Goal: Find specific page/section: Find specific page/section

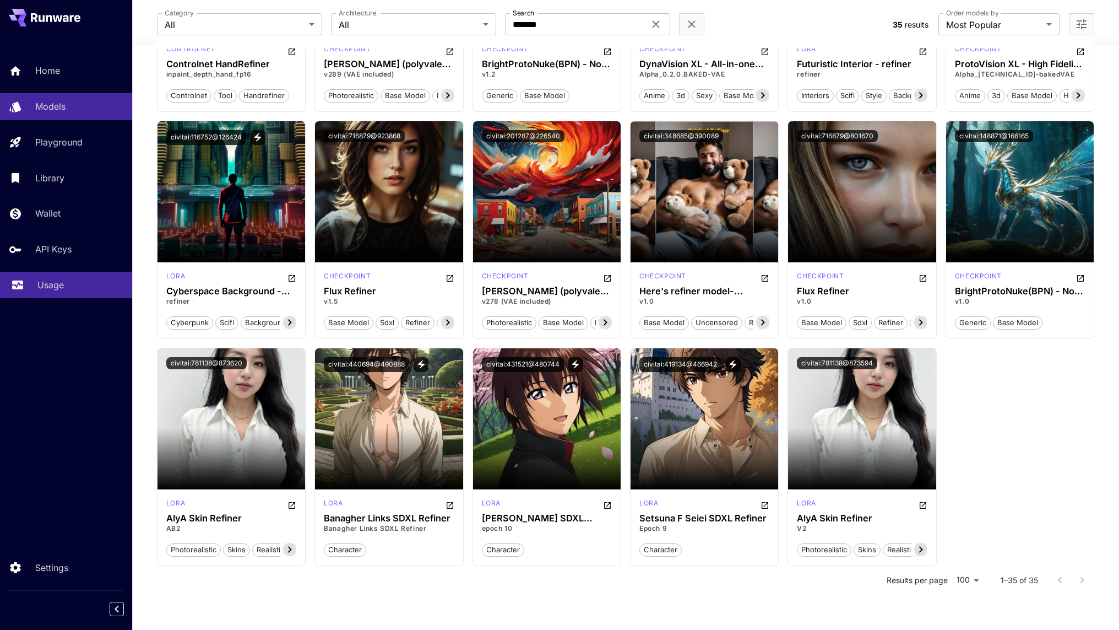
click at [70, 296] on link "Usage" at bounding box center [66, 285] width 132 height 27
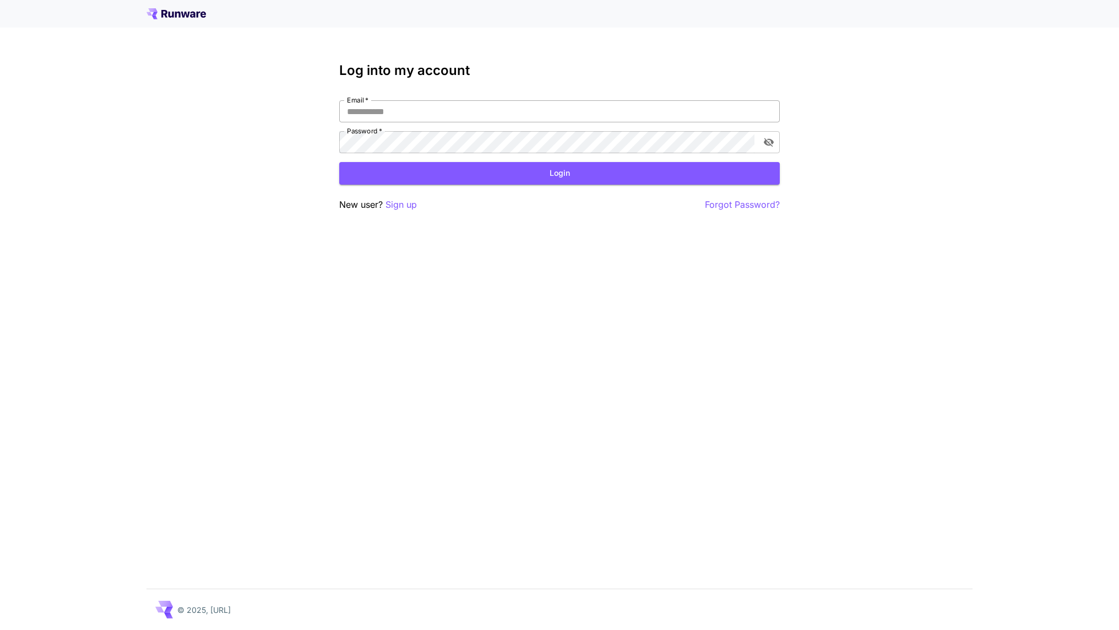
click at [387, 109] on input "Email   *" at bounding box center [559, 111] width 441 height 22
type input "**********"
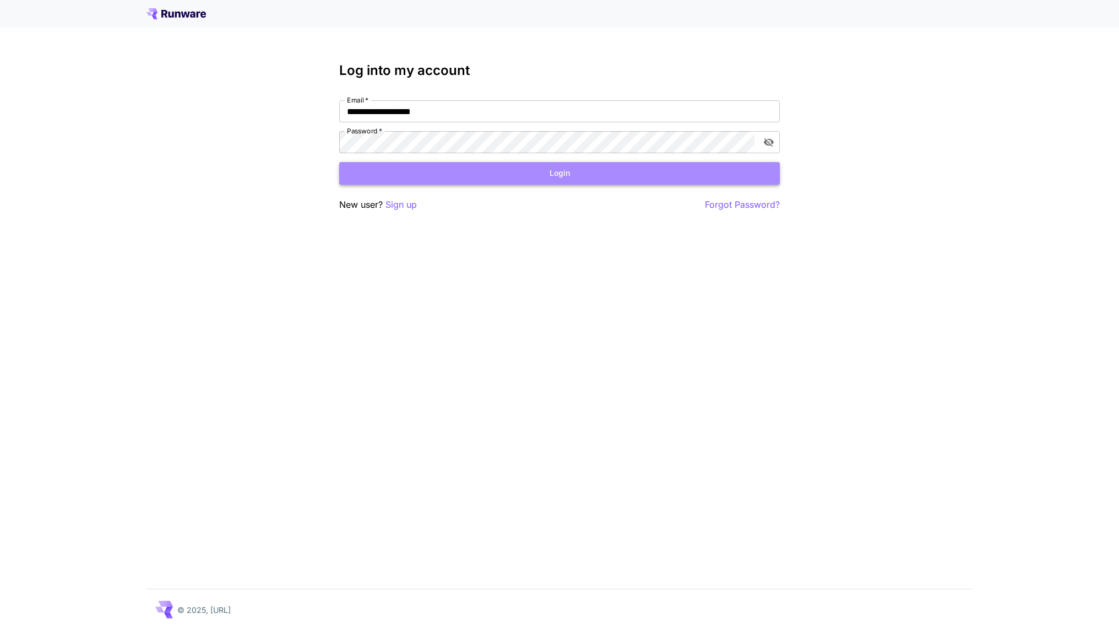
click at [547, 179] on button "Login" at bounding box center [559, 173] width 441 height 23
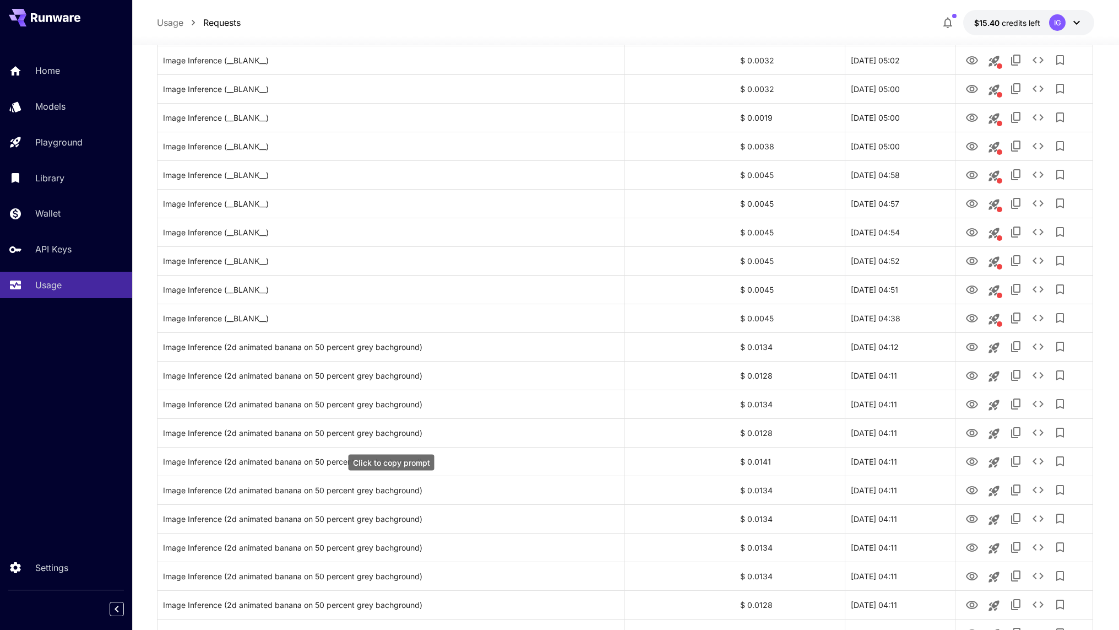
scroll to position [1081, 0]
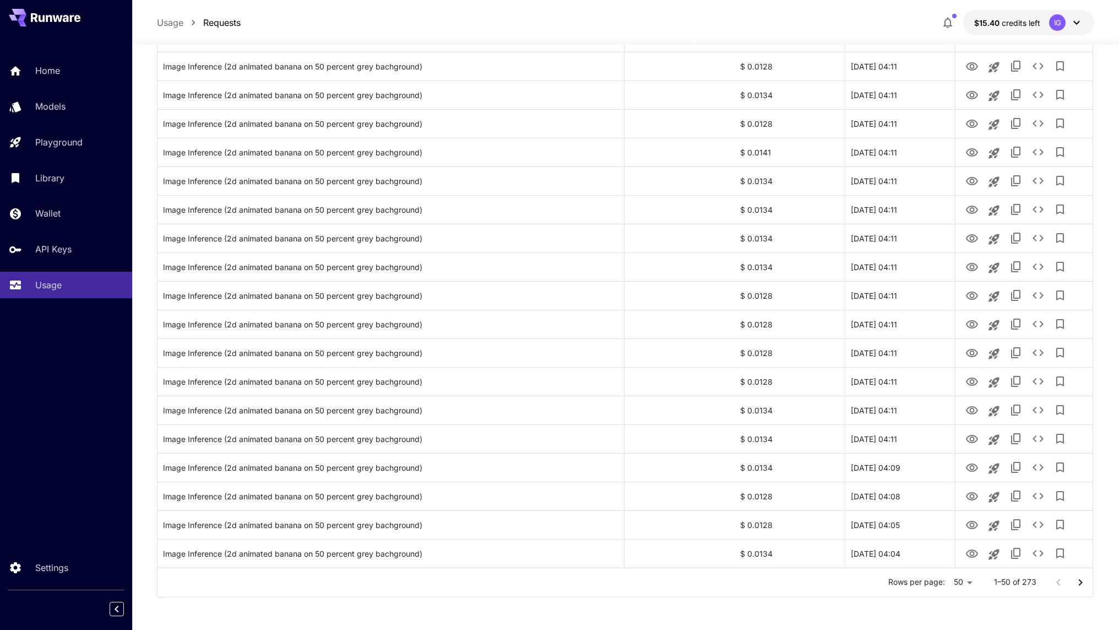
click at [1081, 584] on icon "Go to next page" at bounding box center [1080, 582] width 13 height 13
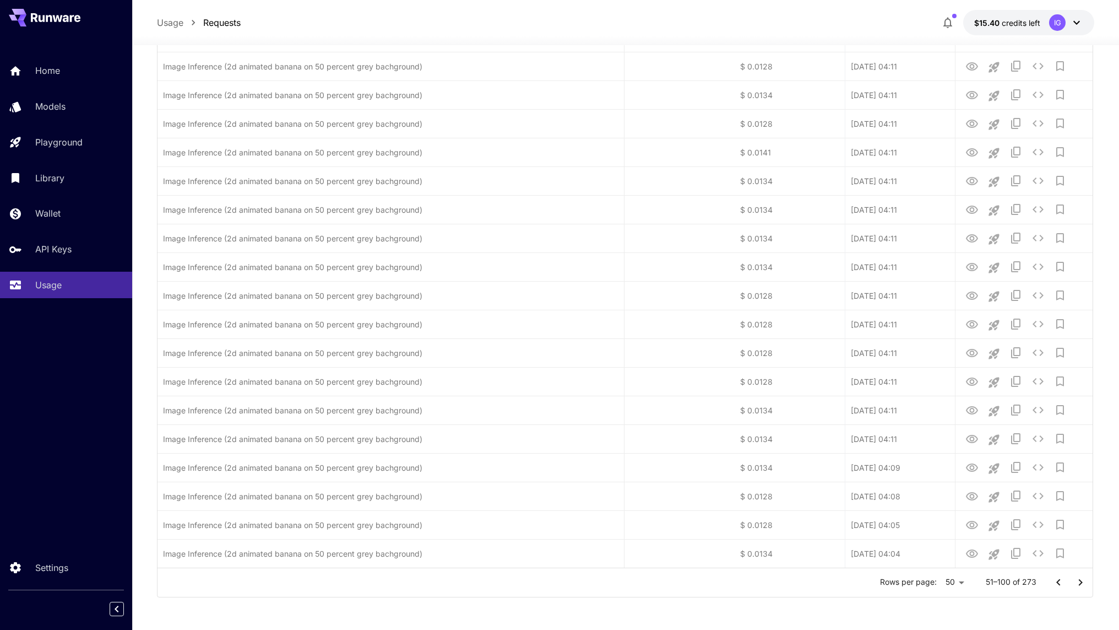
click at [1081, 584] on icon "Go to next page" at bounding box center [1080, 582] width 13 height 13
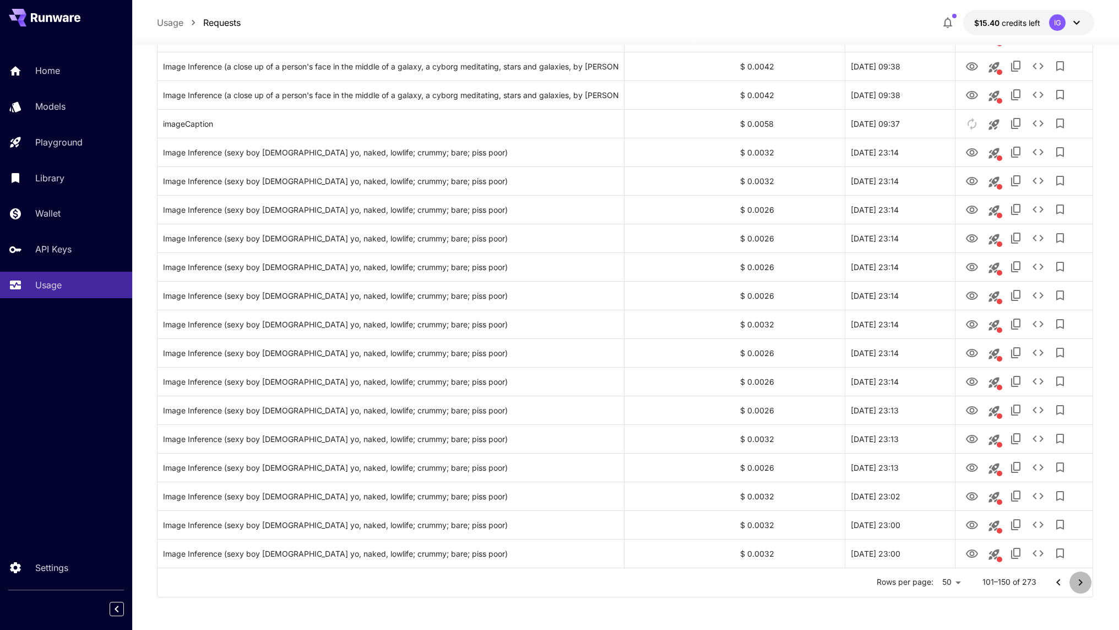
click at [1081, 584] on icon "Go to next page" at bounding box center [1080, 582] width 13 height 13
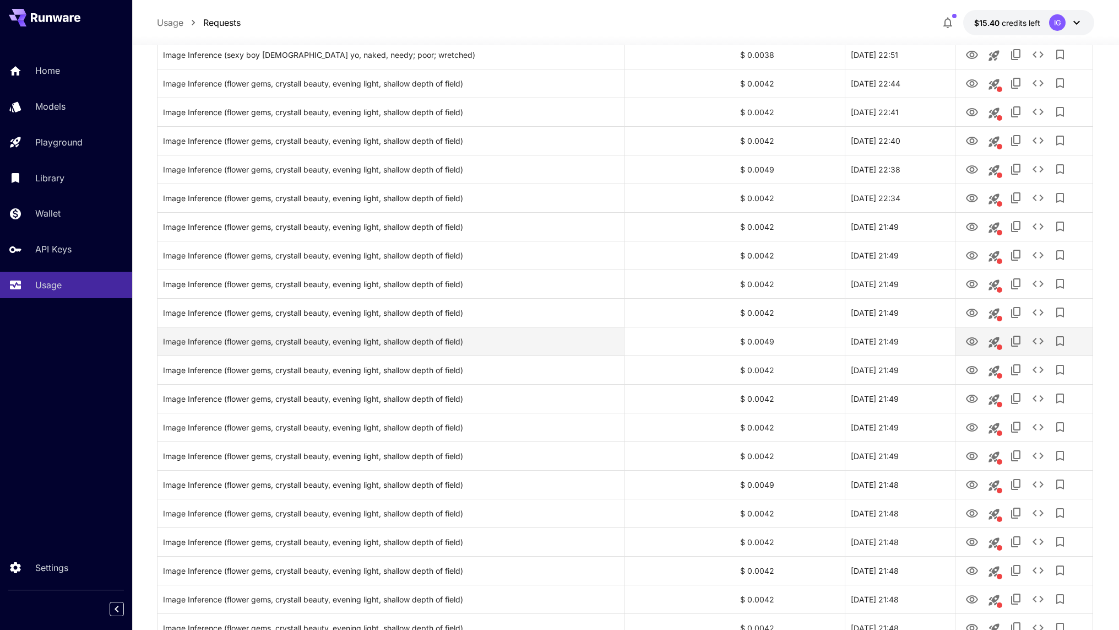
scroll to position [702, 0]
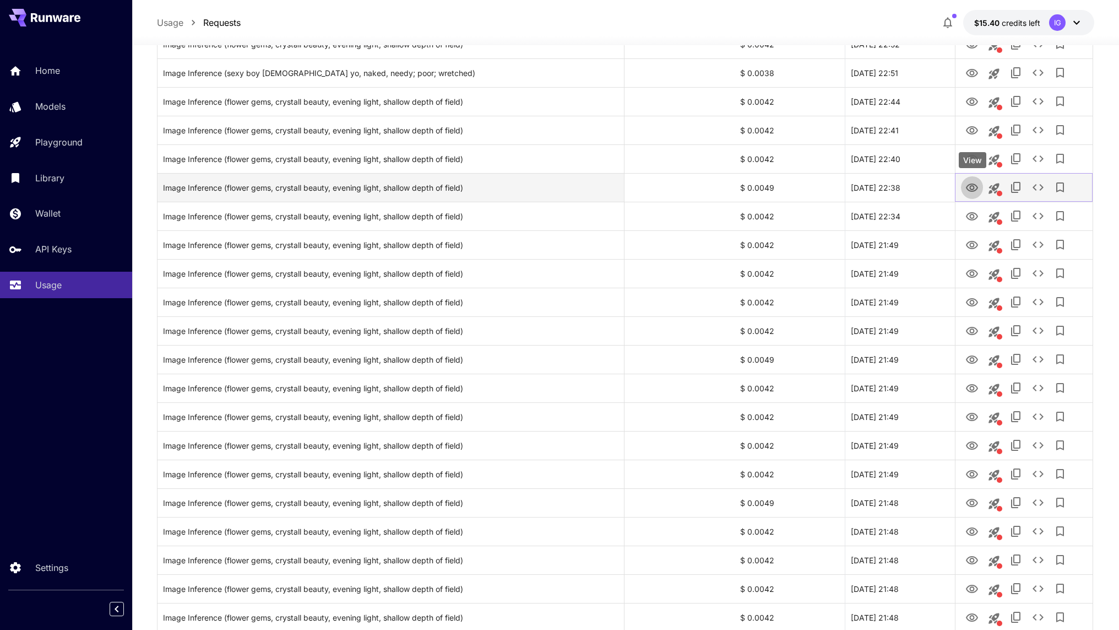
click at [973, 187] on icon "View" at bounding box center [972, 187] width 13 height 13
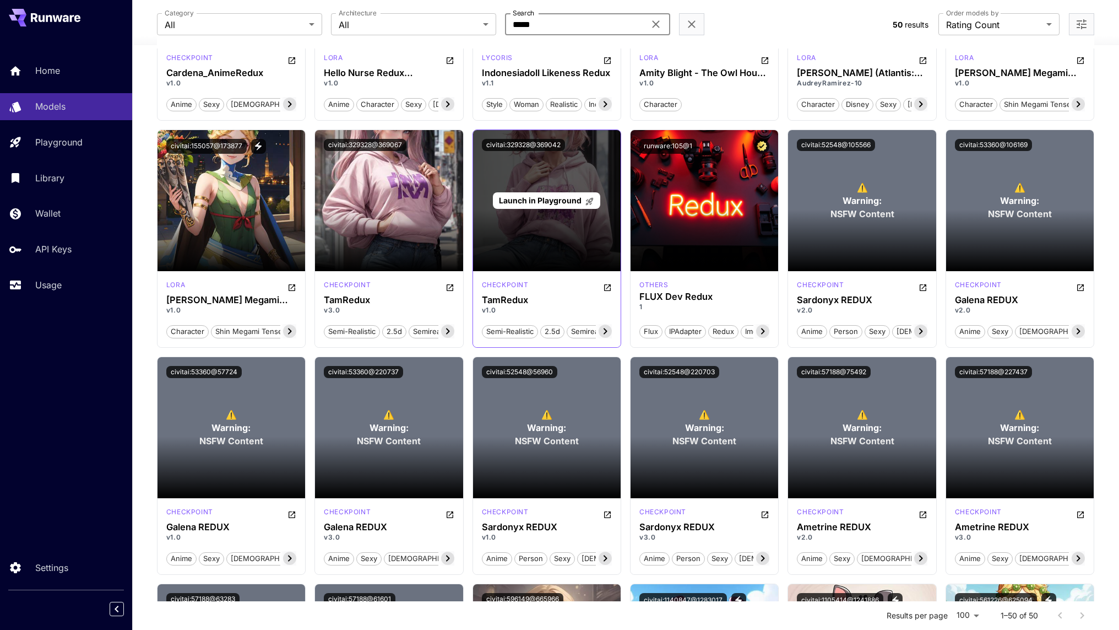
scroll to position [237, 0]
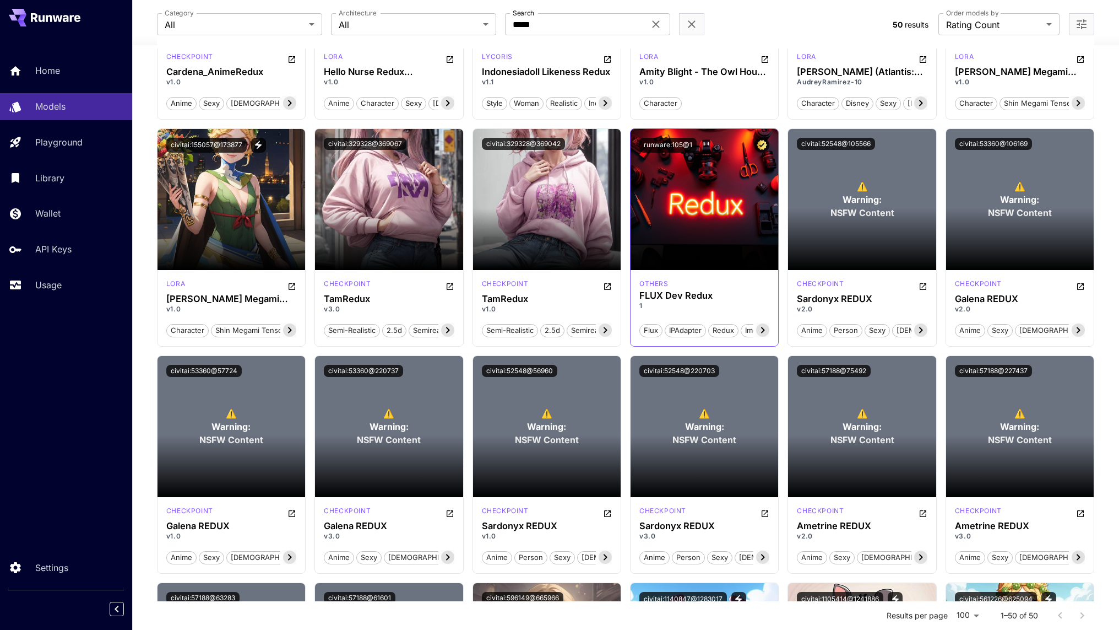
click at [685, 328] on span "IPAdapter" at bounding box center [685, 330] width 40 height 11
click at [688, 330] on span "IPAdapter" at bounding box center [685, 330] width 40 height 11
click at [763, 330] on icon at bounding box center [763, 330] width 4 height 6
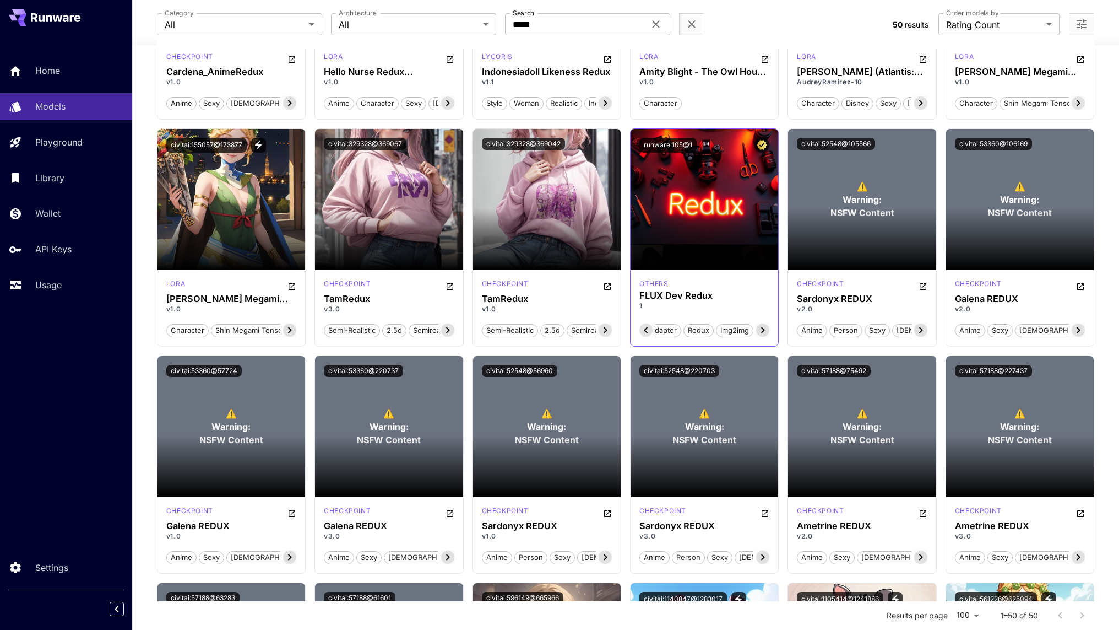
click at [763, 330] on icon at bounding box center [763, 330] width 4 height 6
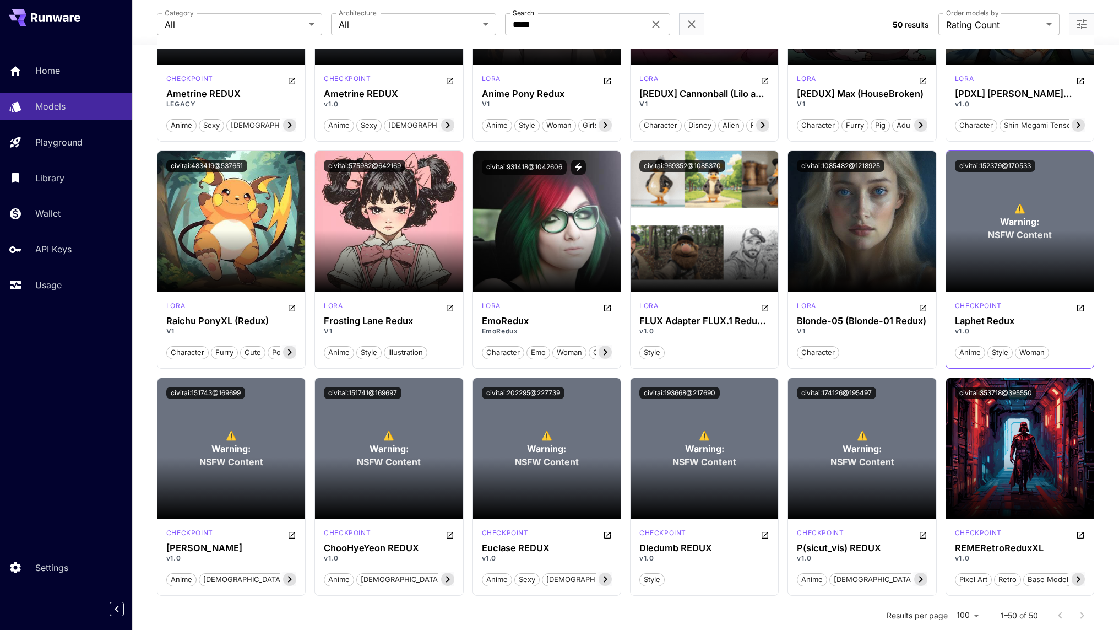
scroll to position [913, 0]
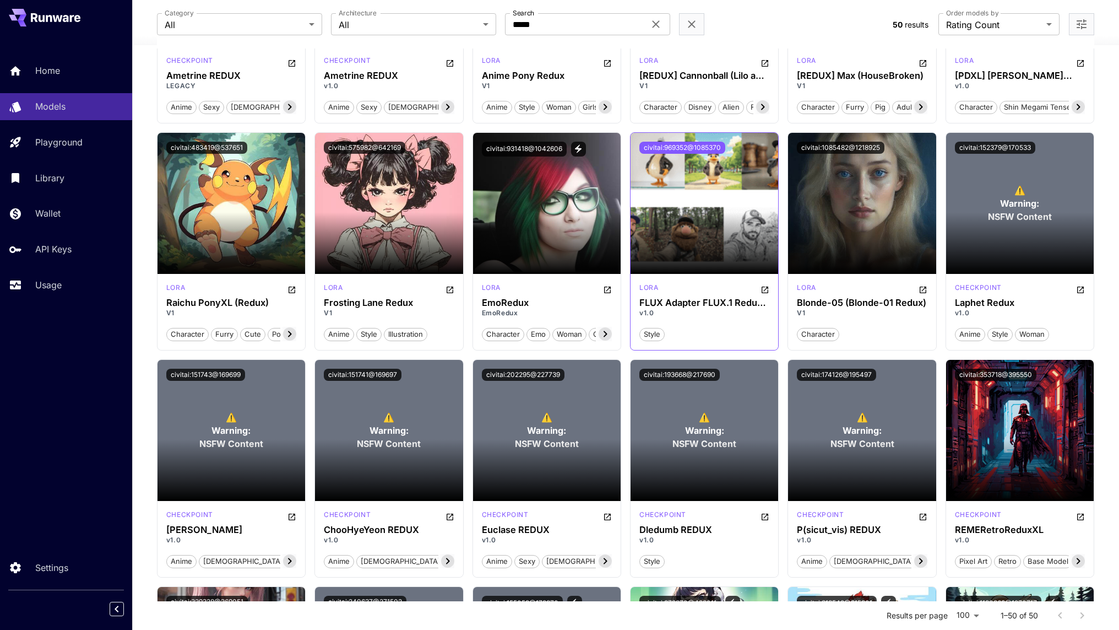
click at [691, 145] on button "civitai:969352@1085370" at bounding box center [682, 148] width 86 height 12
copy div "FLUX Adapter FLUX.1 Redux dev v1.0"
drag, startPoint x: 637, startPoint y: 301, endPoint x: 660, endPoint y: 315, distance: 26.7
click at [660, 315] on div "lora FLUX Adapter FLUX.1 Redux dev v1.0 style" at bounding box center [705, 312] width 148 height 76
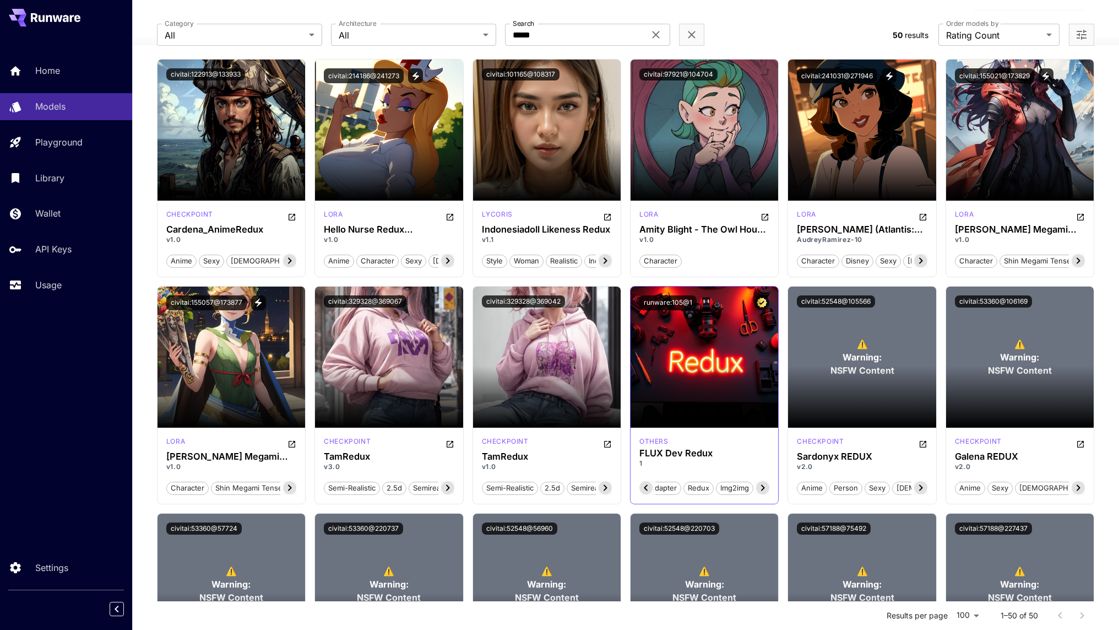
scroll to position [0, 0]
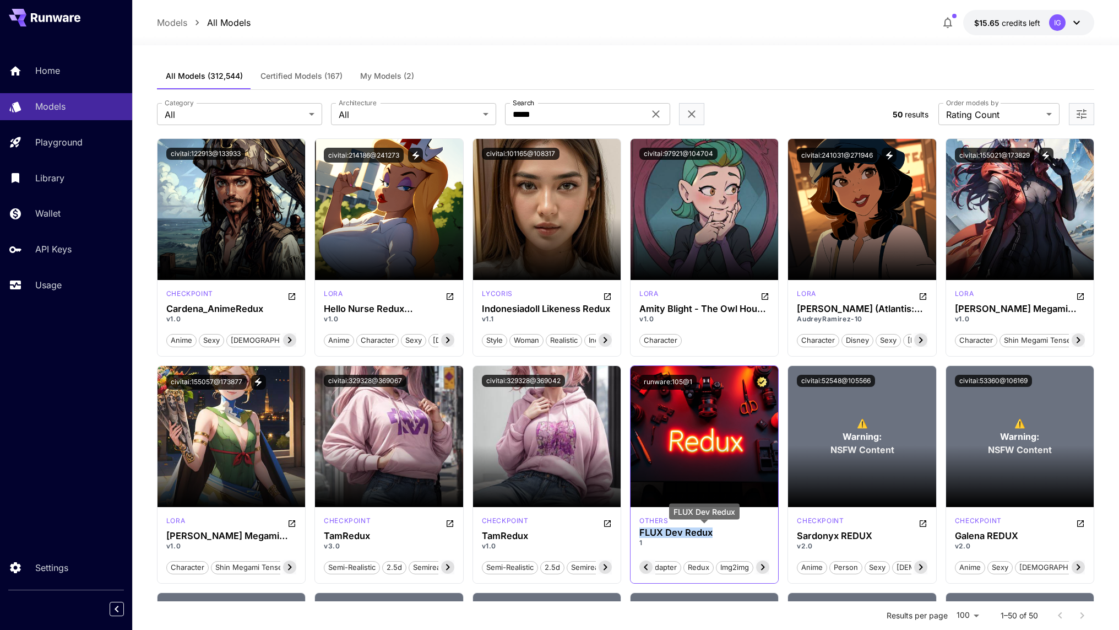
copy h3 "FLUX Dev Redux"
drag, startPoint x: 637, startPoint y: 531, endPoint x: 720, endPoint y: 535, distance: 82.7
click at [720, 535] on div "others FLUX Dev Redux 1 Flux IPAdapter Redux img2img" at bounding box center [705, 545] width 148 height 76
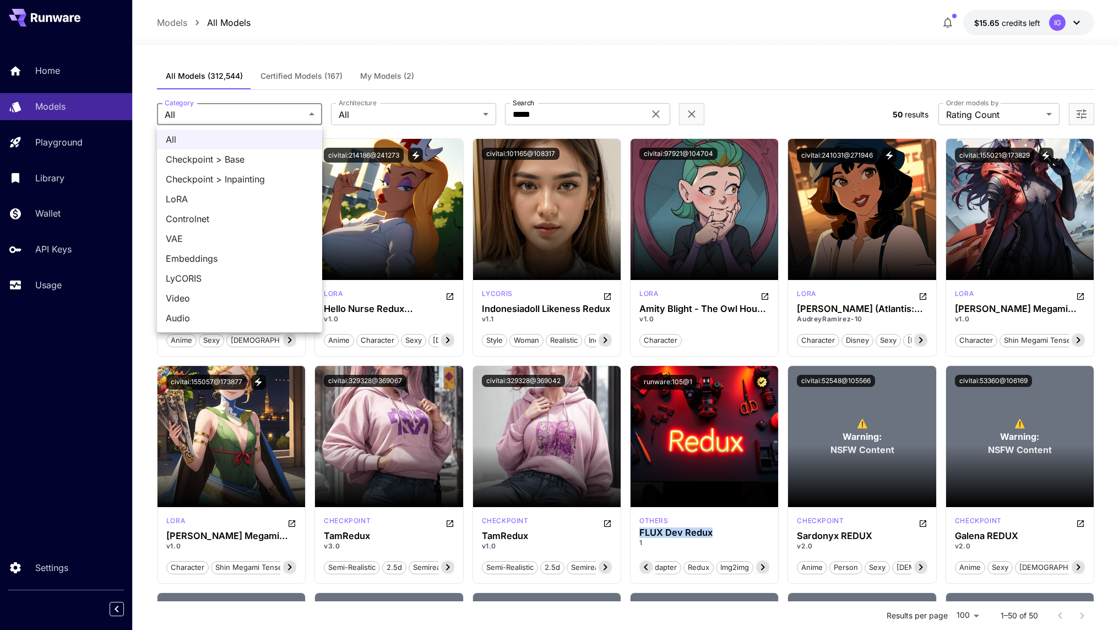
click at [241, 157] on span "Checkpoint > Base" at bounding box center [240, 159] width 148 height 13
type input "**********"
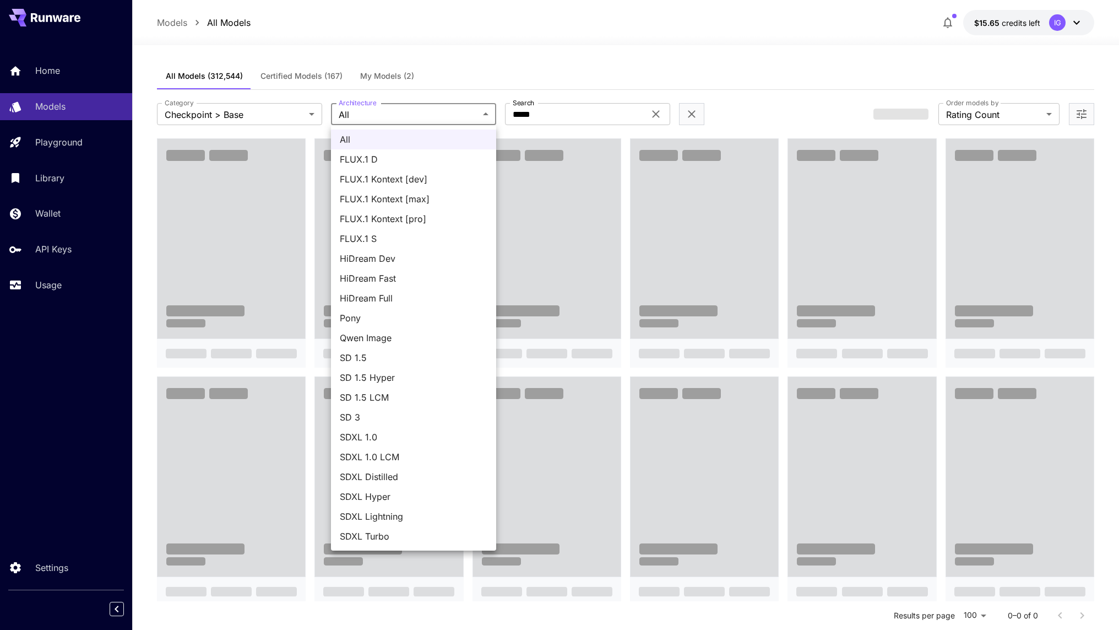
click at [424, 164] on span "FLUX.1 D" at bounding box center [414, 159] width 148 height 13
type input "******"
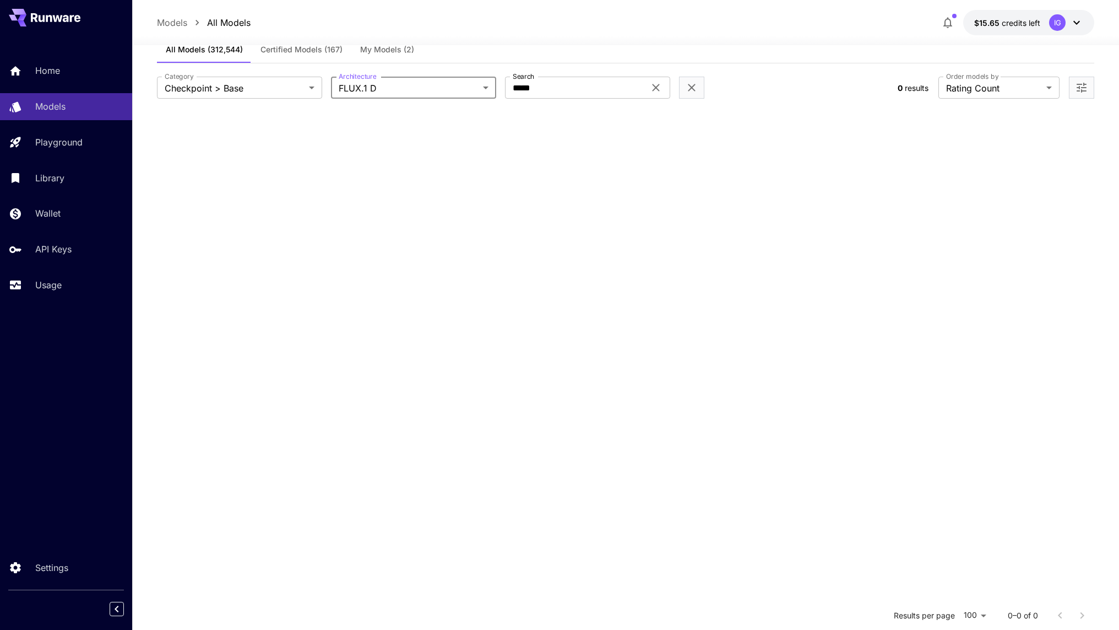
scroll to position [25, 0]
click at [655, 90] on icon at bounding box center [655, 88] width 13 height 13
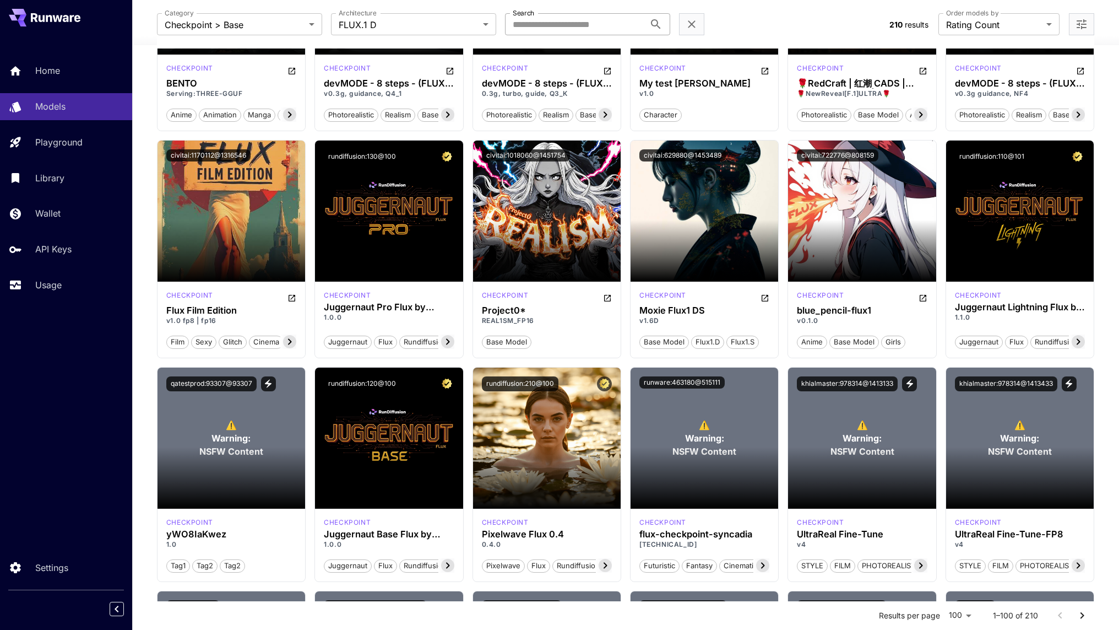
scroll to position [229, 0]
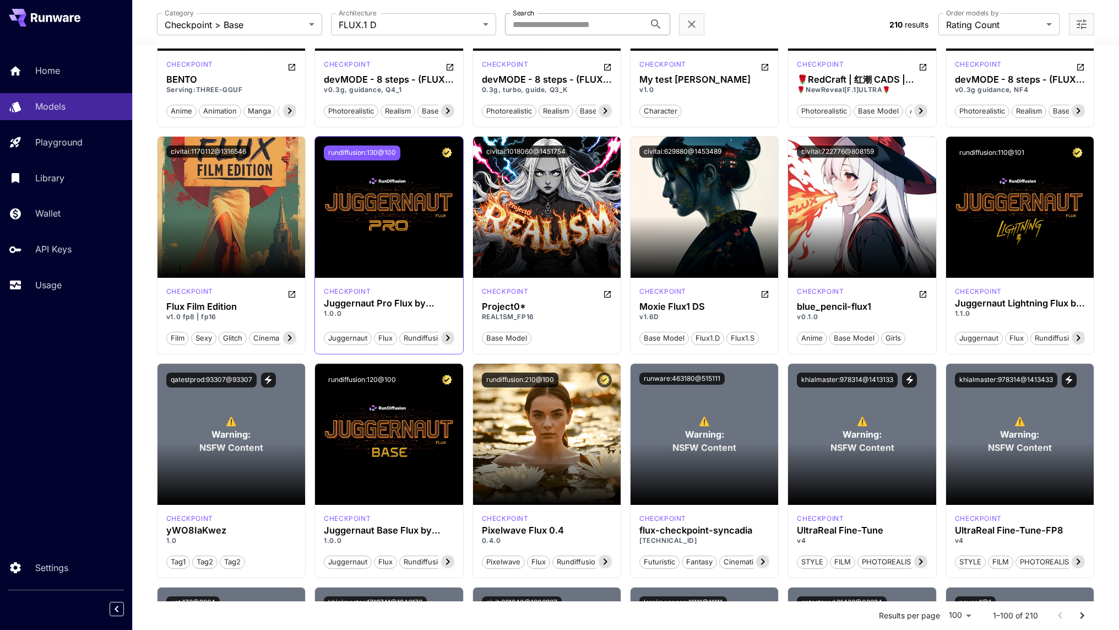
click at [365, 150] on button "rundiffusion:130@100" at bounding box center [362, 152] width 77 height 15
copy div "Juggernaut Pro Flux by RunDiffusion 1.0.0"
drag, startPoint x: 320, startPoint y: 305, endPoint x: 351, endPoint y: 310, distance: 31.8
click at [351, 310] on div "checkpoint Juggernaut Pro Flux by RunDiffusion 1.0.0 juggernaut flux rundiffusi…" at bounding box center [389, 316] width 148 height 76
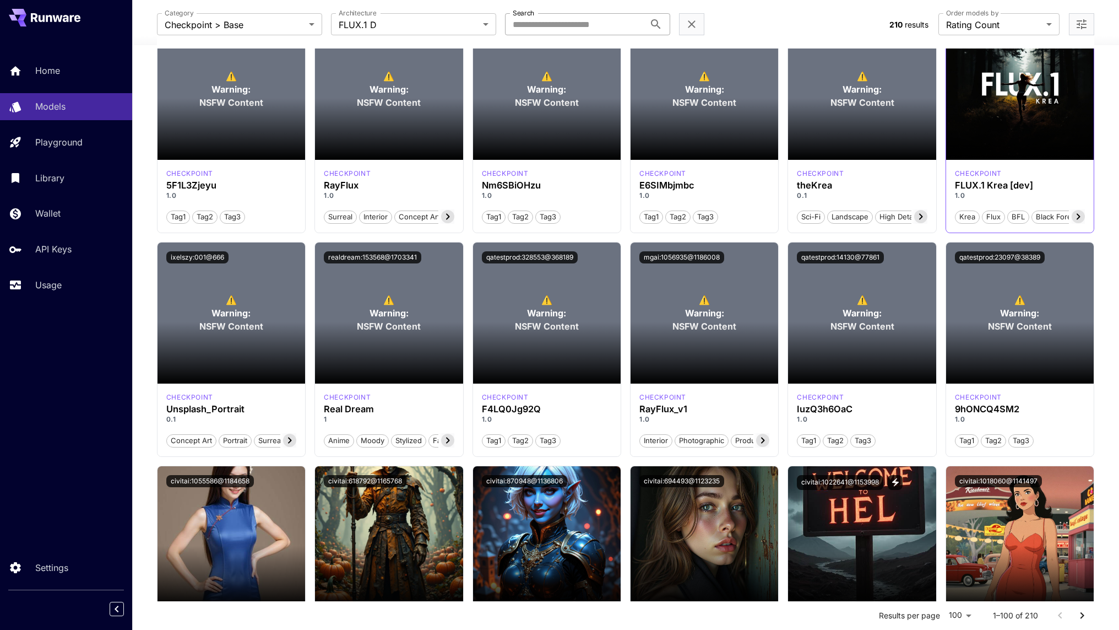
scroll to position [1038, 0]
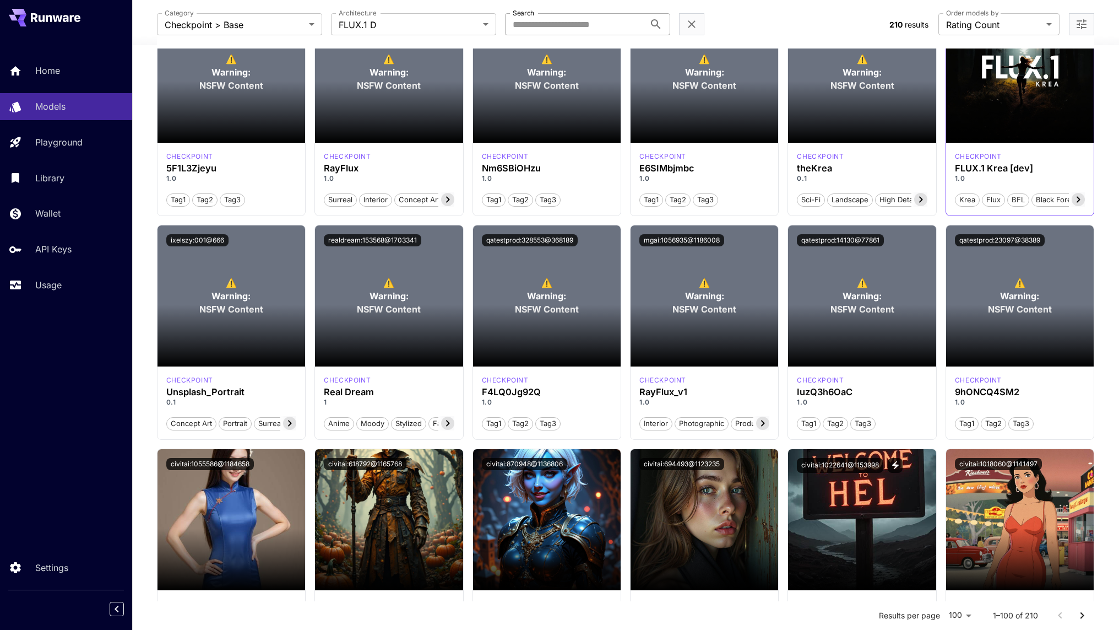
click at [1078, 199] on icon at bounding box center [1079, 199] width 4 height 6
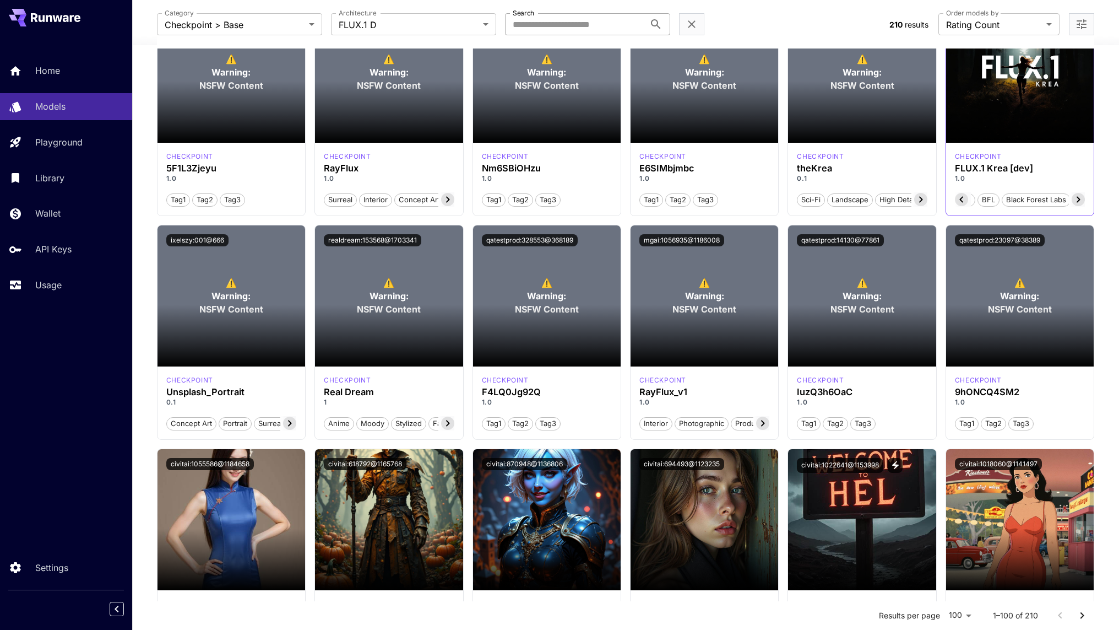
click at [1078, 199] on icon at bounding box center [1079, 199] width 4 height 6
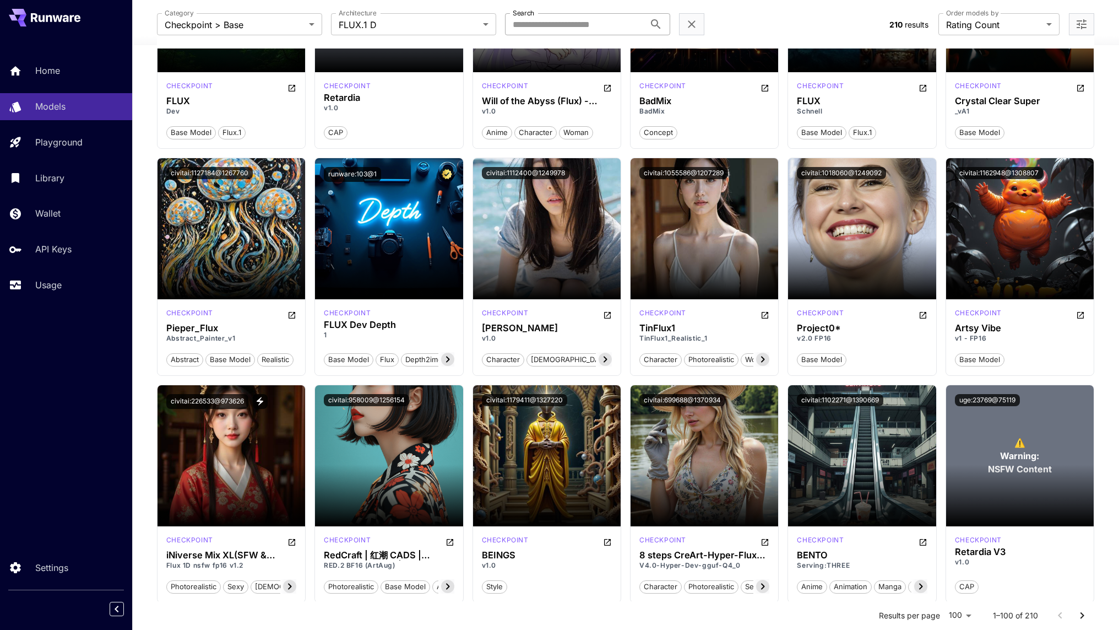
scroll to position [2697, 0]
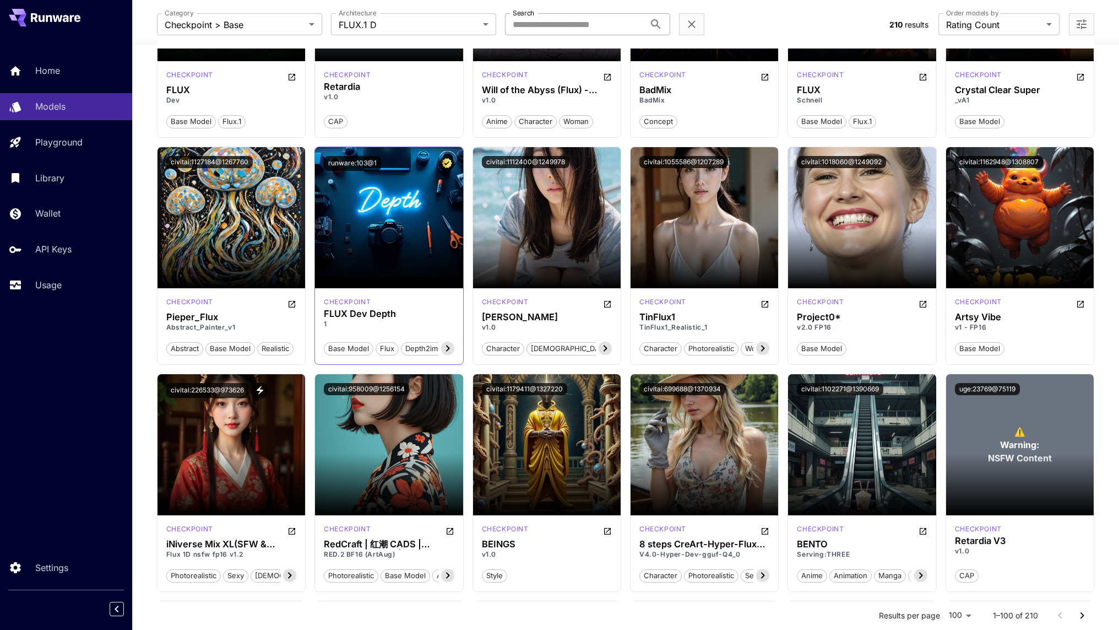
click at [447, 341] on icon at bounding box center [447, 347] width 13 height 13
click at [448, 347] on icon at bounding box center [448, 348] width 4 height 6
click at [448, 347] on span "depth" at bounding box center [441, 348] width 28 height 11
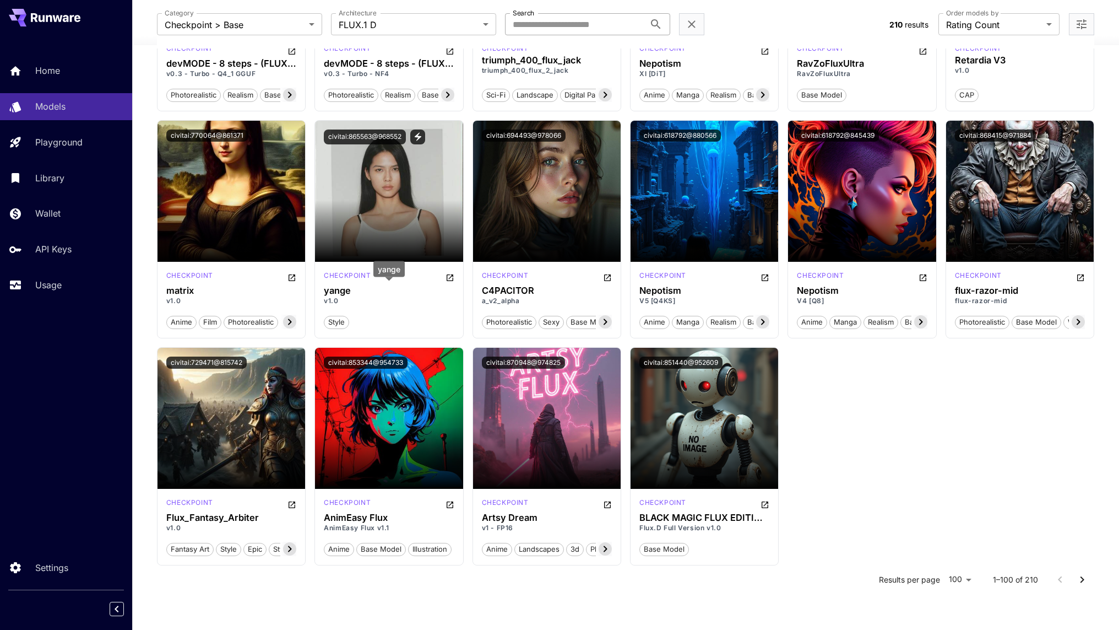
scroll to position [3395, 0]
